Goal: Task Accomplishment & Management: Use online tool/utility

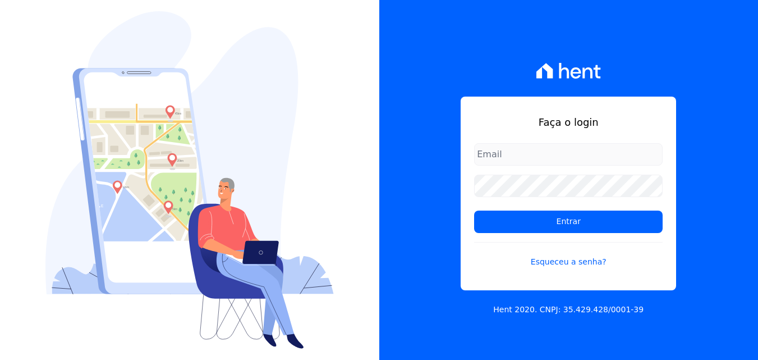
type input "rodrigo.villalva@grupozarin.com.br"
click at [611, 160] on input "rodrigo.villalva@grupozarin.com.br" at bounding box center [568, 154] width 188 height 22
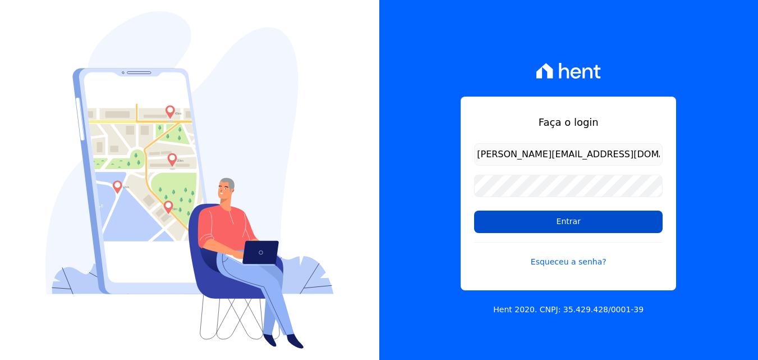
click at [563, 224] on input "Entrar" at bounding box center [568, 221] width 188 height 22
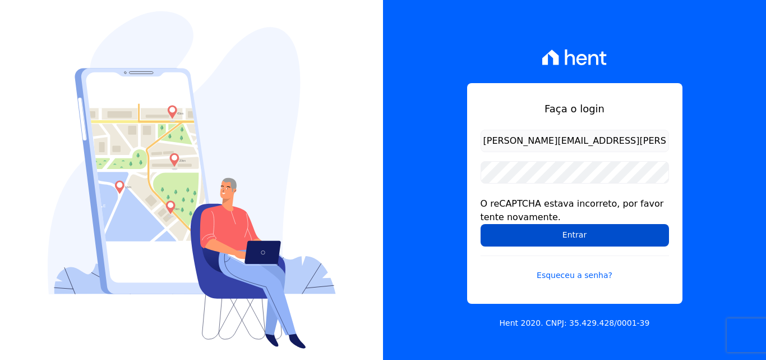
click at [541, 238] on input "Entrar" at bounding box center [575, 235] width 188 height 22
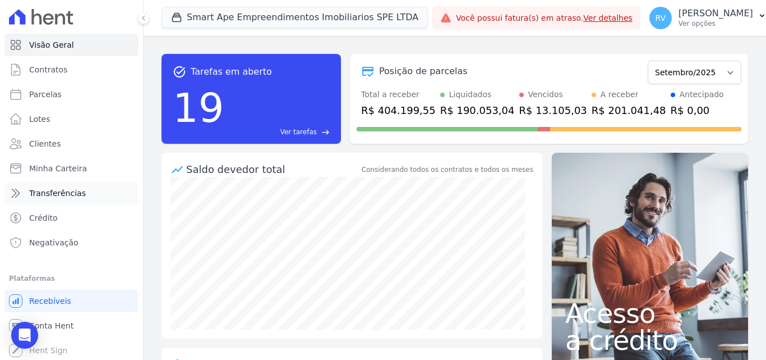
scroll to position [2, 0]
click at [705, 16] on p "Rodrigo Villalva" at bounding box center [716, 13] width 75 height 11
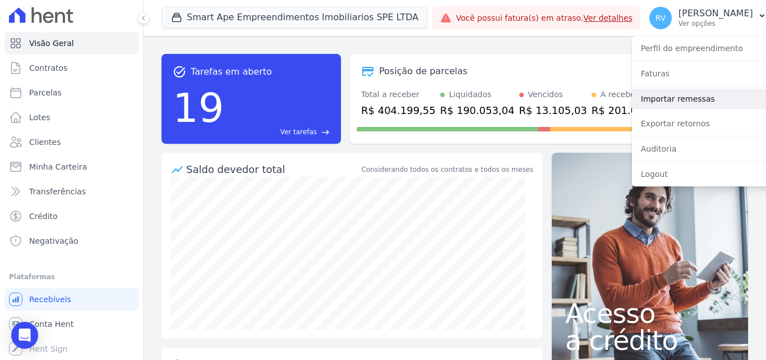
click at [675, 100] on link "Importar remessas" at bounding box center [704, 99] width 144 height 20
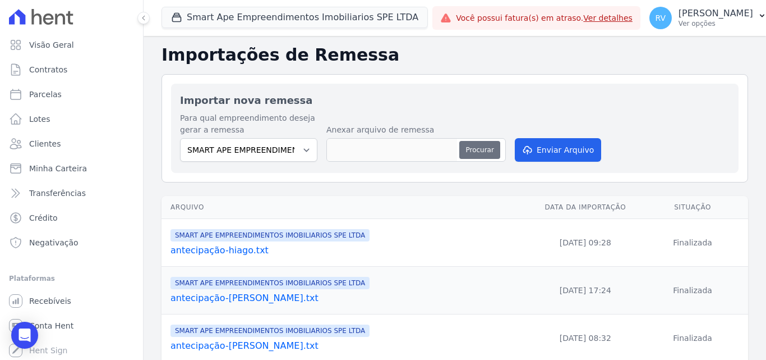
click at [483, 150] on button "Procurar" at bounding box center [479, 150] width 40 height 18
type input "SMART APE.txt"
click at [557, 150] on button "Enviar Arquivo" at bounding box center [558, 150] width 86 height 24
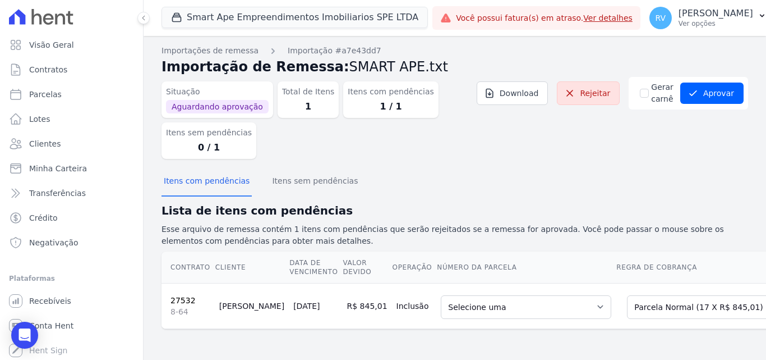
scroll to position [5, 0]
click at [531, 301] on select "Selecione uma 6 - [DATE] - R$ 845,01 - Agendado 7 - [DATE] - R$ 845,01 - Agenda…" at bounding box center [526, 307] width 171 height 24
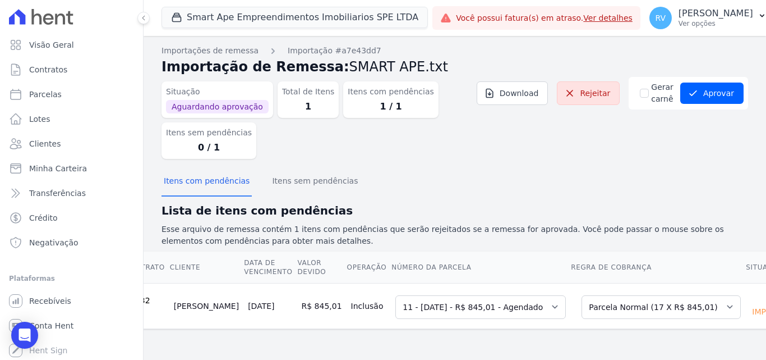
scroll to position [0, 0]
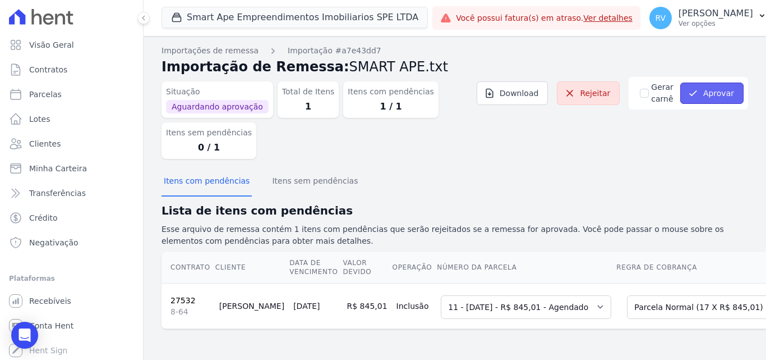
click at [689, 87] on icon "submit" at bounding box center [693, 92] width 11 height 11
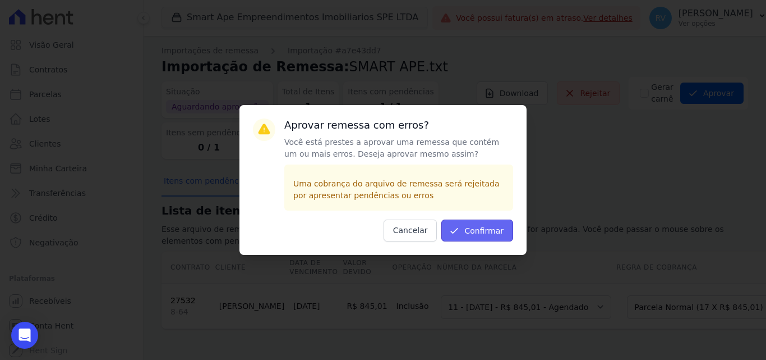
click at [478, 226] on button "Confirmar" at bounding box center [477, 230] width 72 height 22
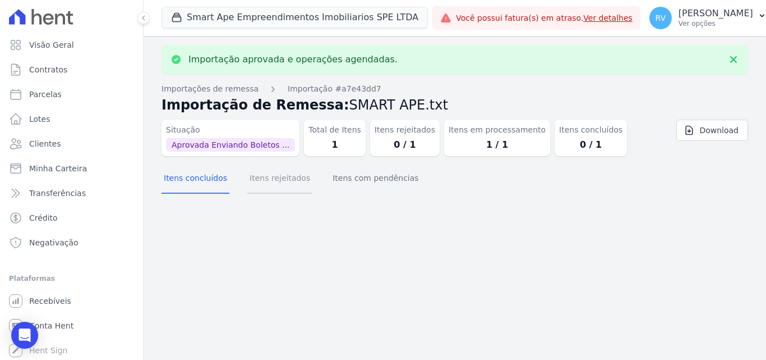
click at [283, 182] on button "Itens rejeitados" at bounding box center [279, 178] width 65 height 29
click at [372, 181] on button "Itens com pendências" at bounding box center [375, 178] width 90 height 29
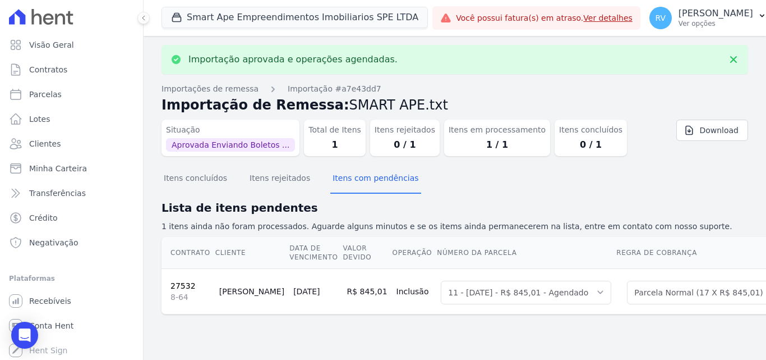
click at [180, 283] on link "27532" at bounding box center [183, 285] width 25 height 9
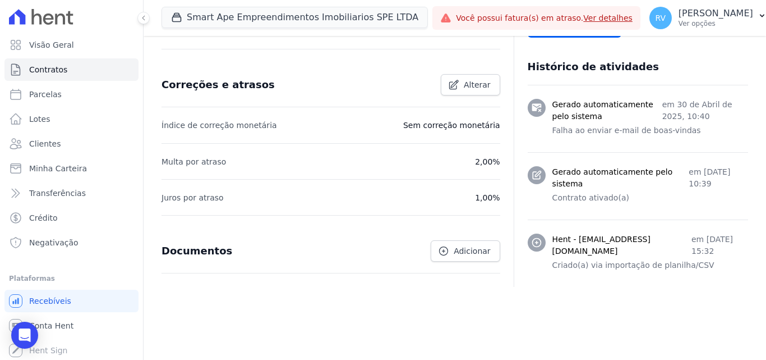
scroll to position [443, 0]
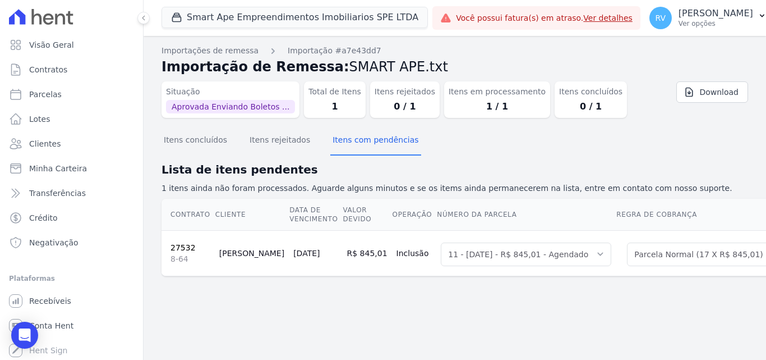
scroll to position [0, 37]
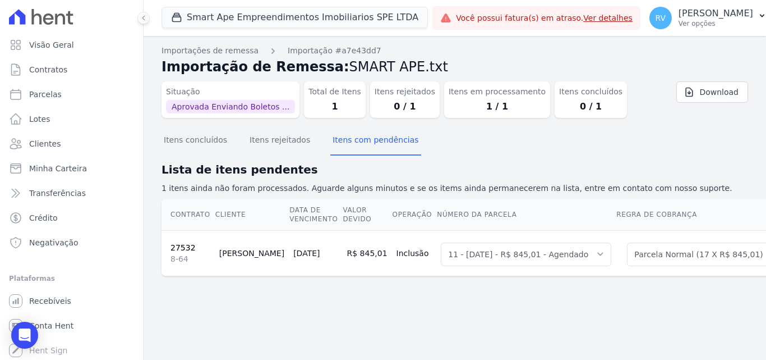
click at [289, 255] on td "24/09/2025" at bounding box center [315, 252] width 53 height 45
click at [187, 249] on link "27532" at bounding box center [183, 247] width 25 height 9
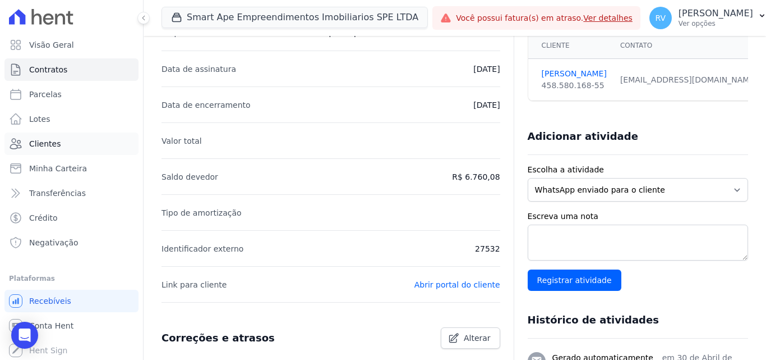
scroll to position [162, 0]
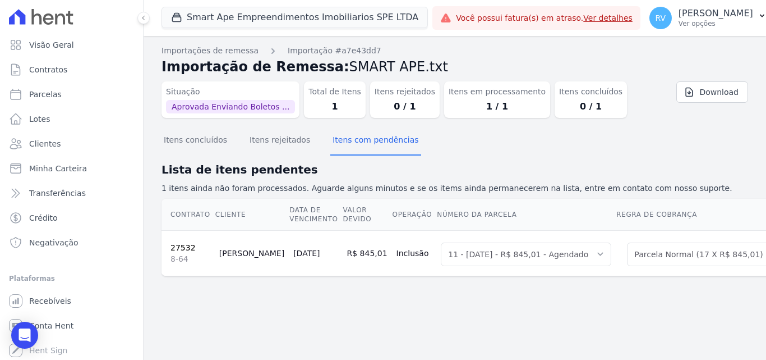
click at [180, 246] on link "27532" at bounding box center [183, 247] width 25 height 9
click at [245, 105] on span "Aprovada Enviando Boletos ..." at bounding box center [230, 106] width 129 height 13
click at [258, 147] on button "Itens rejeitados" at bounding box center [279, 140] width 65 height 29
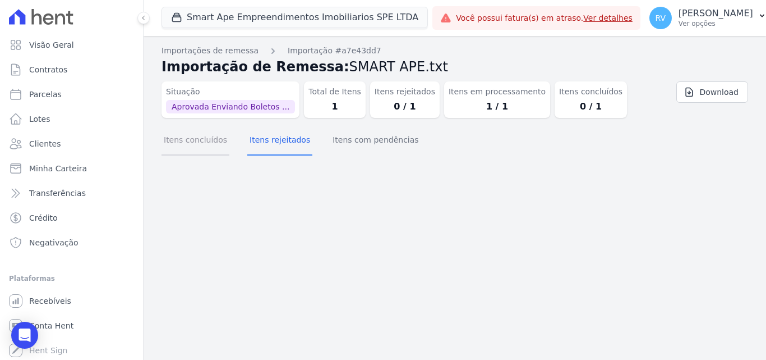
drag, startPoint x: 181, startPoint y: 140, endPoint x: 199, endPoint y: 140, distance: 18.0
click at [182, 140] on button "Itens concluídos" at bounding box center [196, 140] width 68 height 29
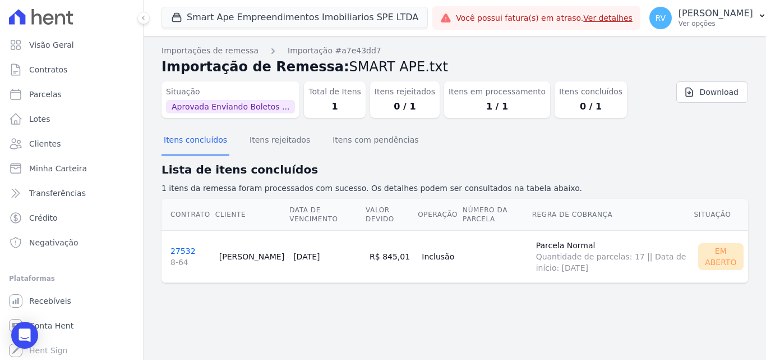
click at [182, 250] on link "27532 8-64" at bounding box center [191, 256] width 40 height 21
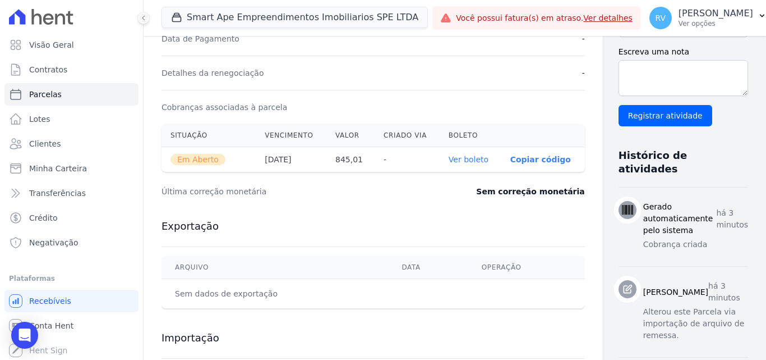
scroll to position [337, 0]
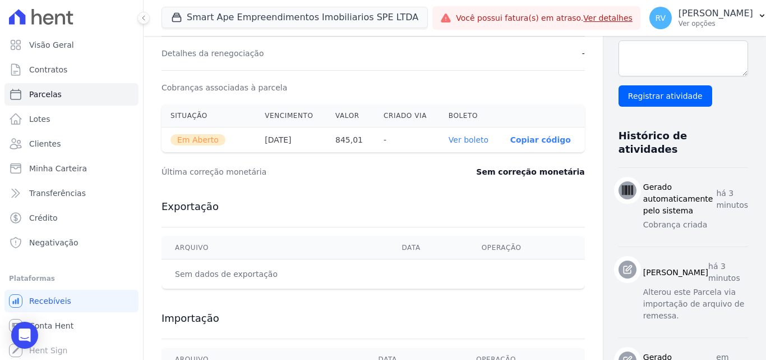
click at [449, 136] on link "Ver boleto" at bounding box center [469, 139] width 40 height 9
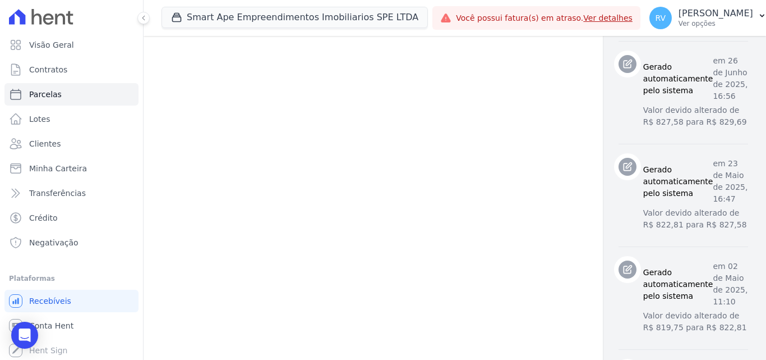
scroll to position [828, 0]
